Goal: Task Accomplishment & Management: Use online tool/utility

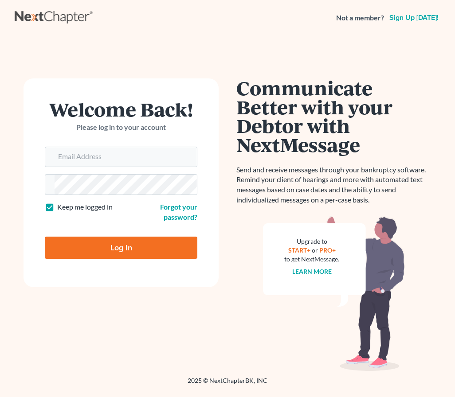
click at [133, 145] on div "Welcome Back! Please log in to your account" at bounding box center [121, 123] width 153 height 47
click at [149, 143] on div "Welcome Back! Please log in to your account" at bounding box center [121, 123] width 153 height 47
click at [148, 153] on input "Email Address" at bounding box center [131, 157] width 132 height 20
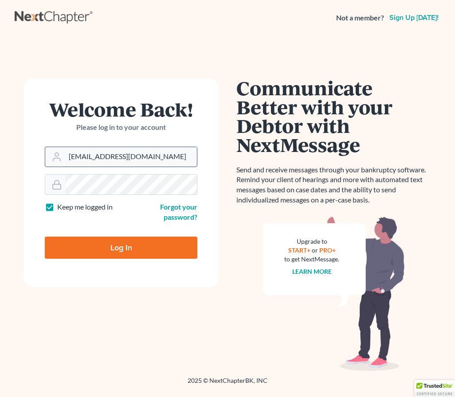
type input "[EMAIL_ADDRESS][DOMAIN_NAME]"
click at [121, 247] on input "Log In" at bounding box center [121, 248] width 153 height 22
type input "Thinking..."
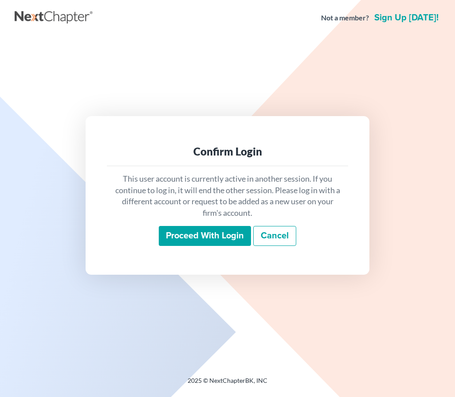
click at [216, 247] on input "Proceed with login" at bounding box center [205, 236] width 92 height 20
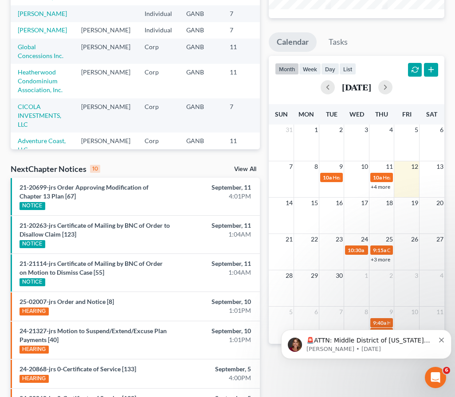
scroll to position [145, 0]
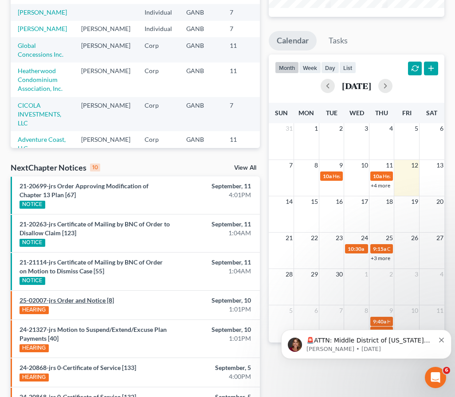
click at [77, 297] on link "25-02007-jrs Order and Notice [8]" at bounding box center [67, 301] width 94 height 8
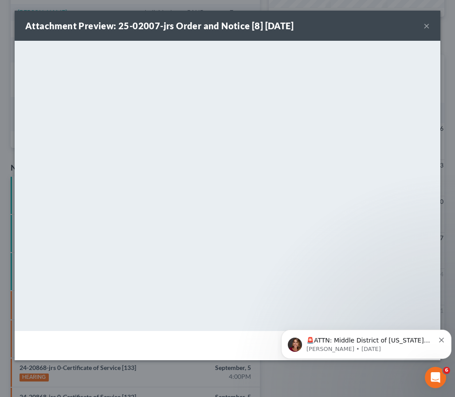
click at [425, 28] on button "×" at bounding box center [427, 25] width 6 height 11
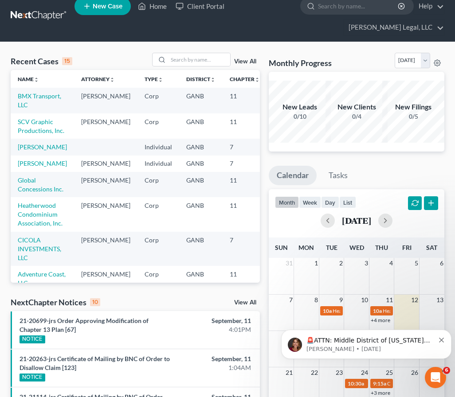
scroll to position [8, 0]
